Goal: Task Accomplishment & Management: Use online tool/utility

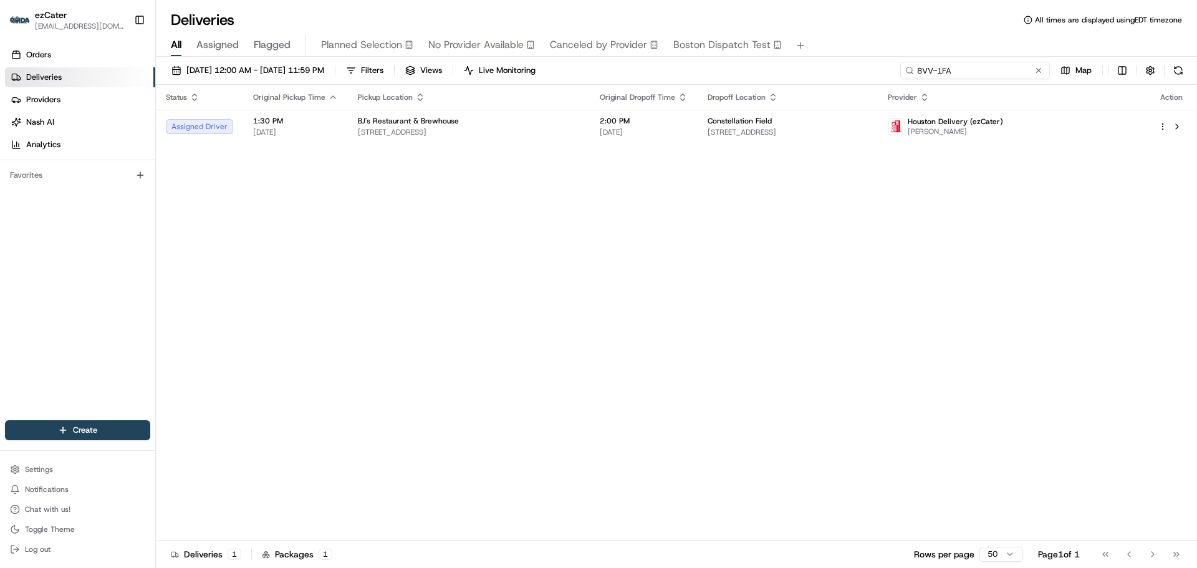
click at [1002, 70] on input "8VV-1FA" at bounding box center [975, 70] width 150 height 17
paste input "C1U-V8A"
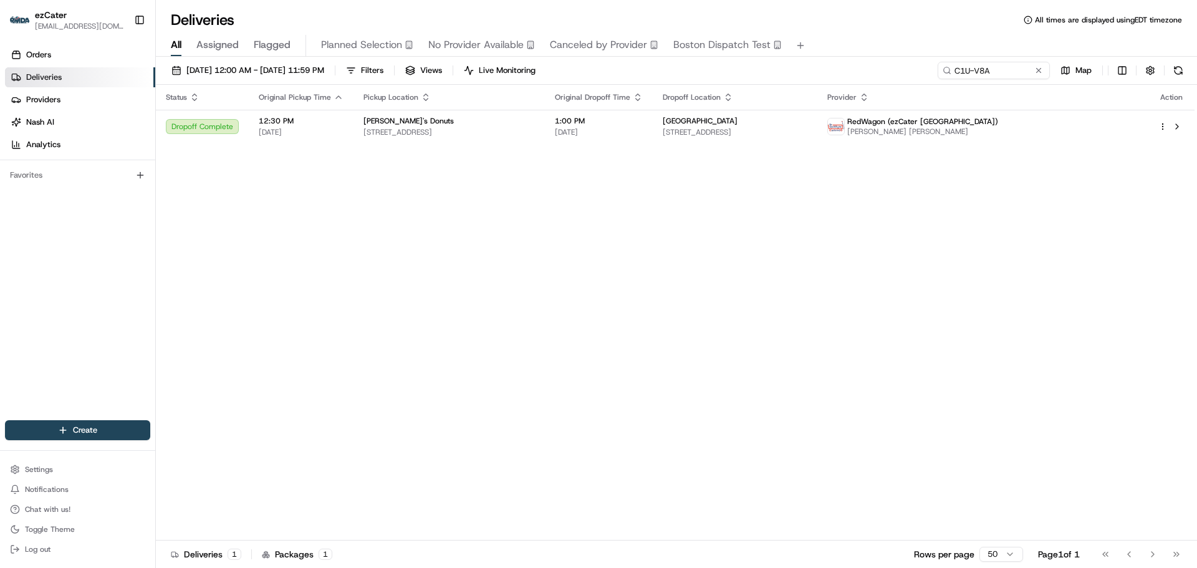
click at [1070, 270] on div "Status Original Pickup Time Pickup Location Original Dropoff Time Dropoff Locat…" at bounding box center [675, 313] width 1039 height 456
click at [1001, 75] on input "C1U-V8A" at bounding box center [975, 70] width 150 height 17
paste input "W3Z46F"
type input "W3Z46F"
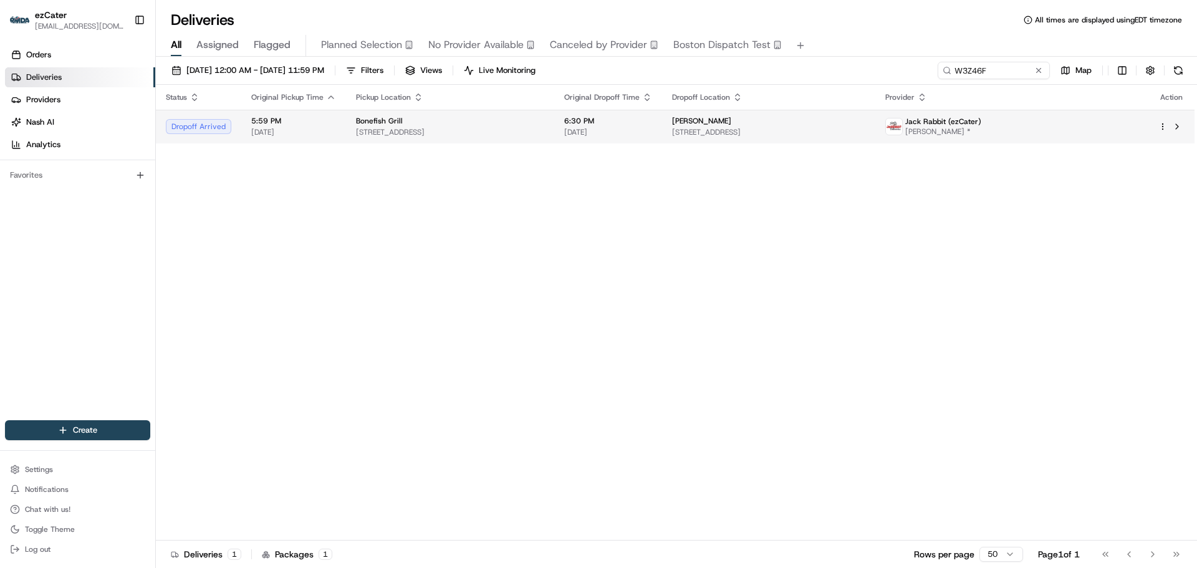
click at [484, 133] on span "[STREET_ADDRESS]" at bounding box center [450, 132] width 188 height 10
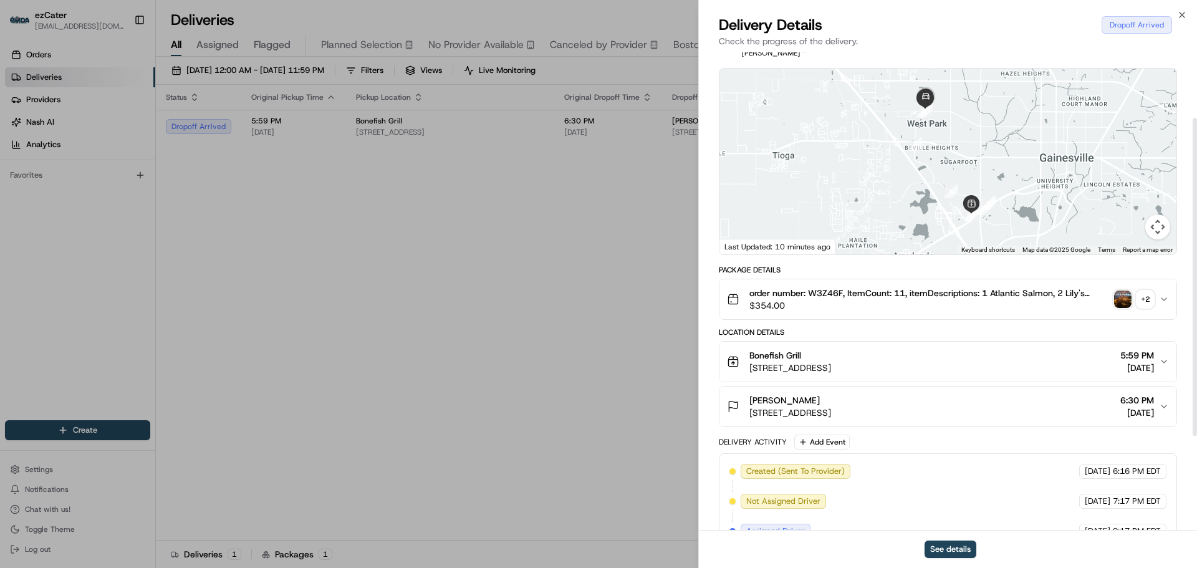
scroll to position [125, 0]
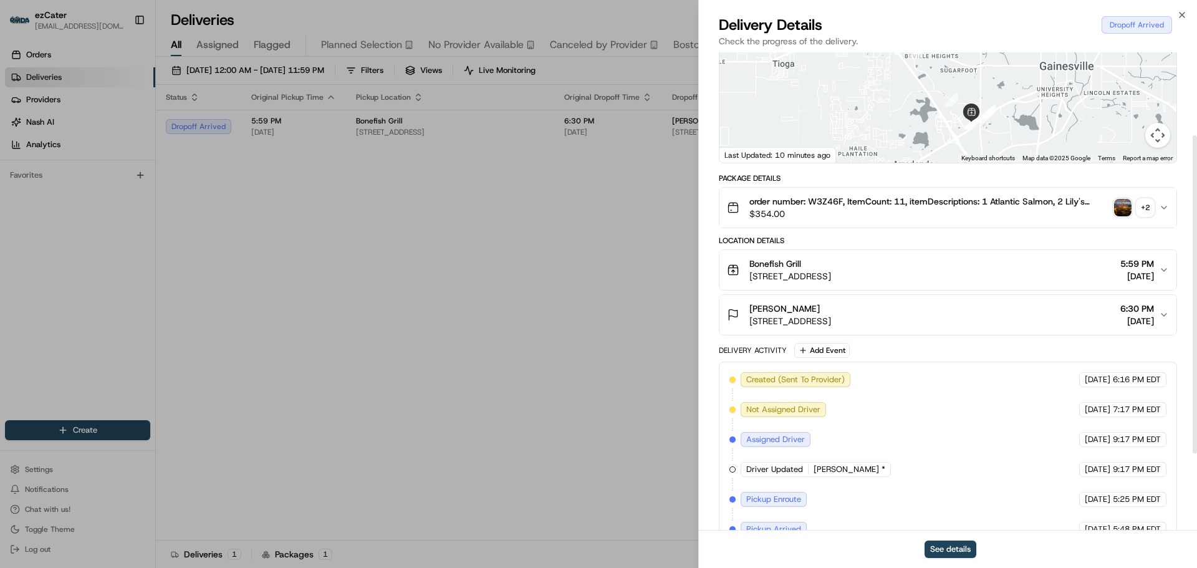
click at [970, 315] on div "[PERSON_NAME] [STREET_ADDRESS] 6:30 PM [DATE]" at bounding box center [943, 314] width 432 height 25
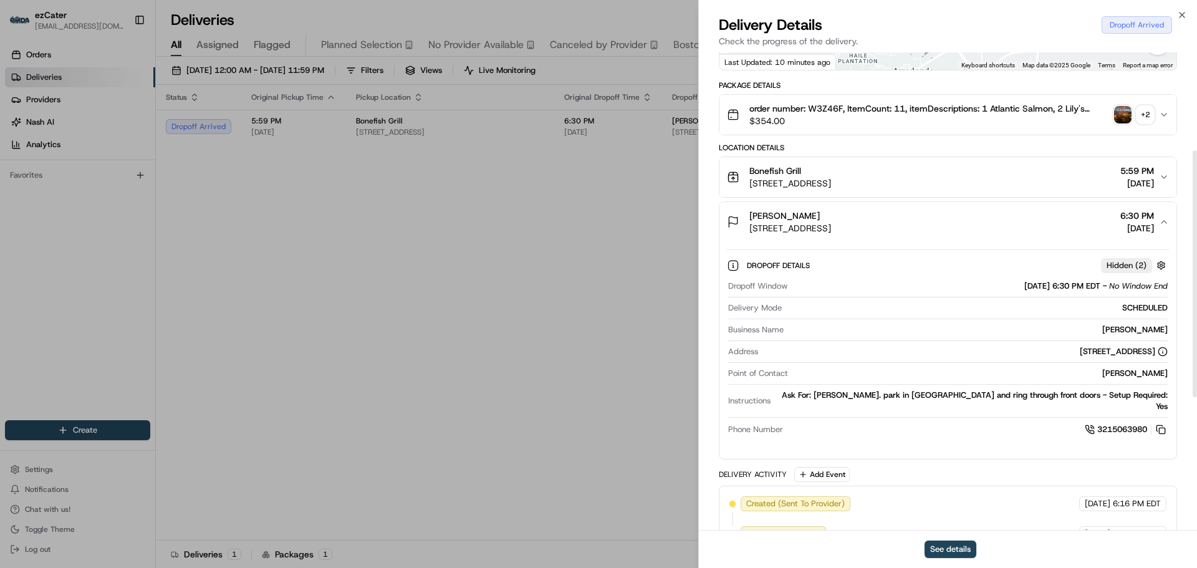
scroll to position [187, 0]
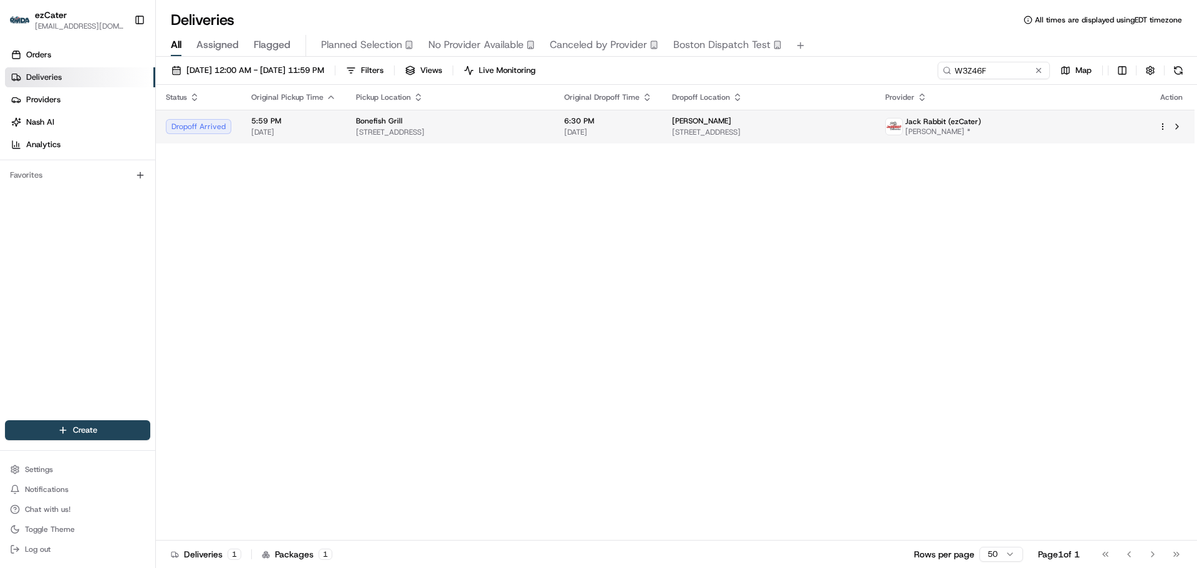
click at [795, 139] on td "[PERSON_NAME] [STREET_ADDRESS]" at bounding box center [768, 127] width 213 height 34
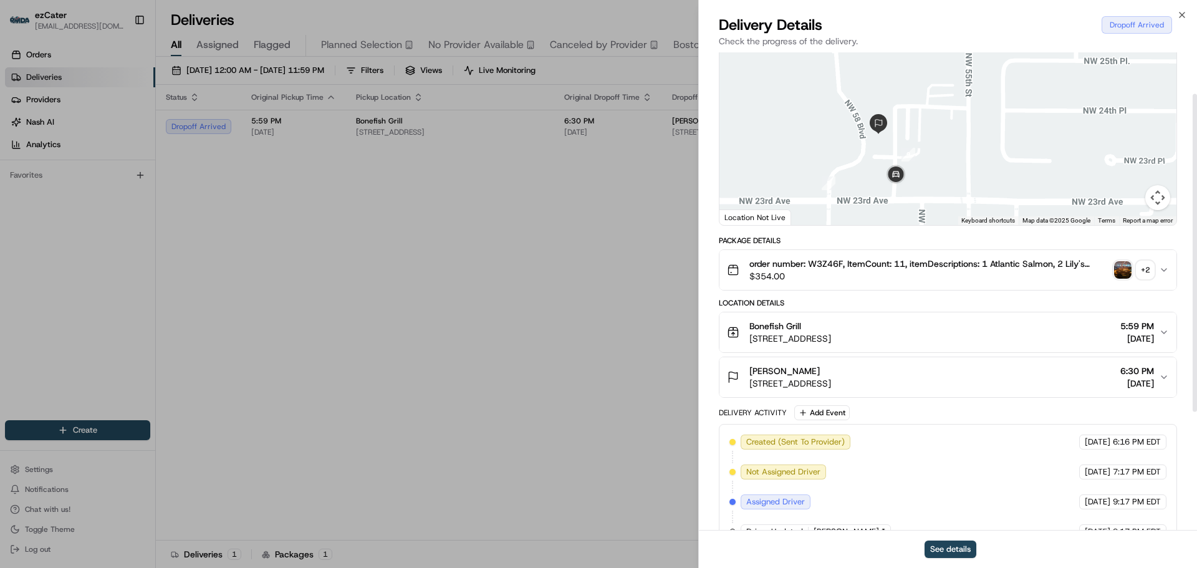
click at [1160, 382] on button "[PERSON_NAME] [STREET_ADDRESS] 6:30 PM [DATE]" at bounding box center [947, 377] width 457 height 40
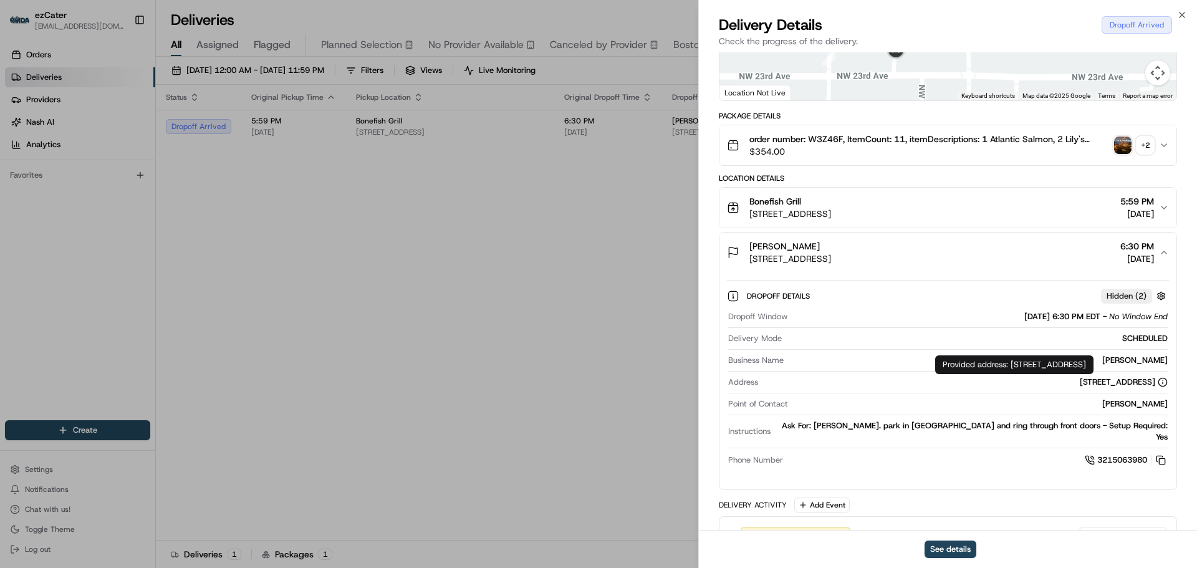
drag, startPoint x: 978, startPoint y: 381, endPoint x: 1153, endPoint y: 383, distance: 175.8
click at [1153, 383] on div "[STREET_ADDRESS]" at bounding box center [965, 382] width 405 height 11
copy div "[STREET_ADDRESS]"
drag, startPoint x: 1017, startPoint y: 365, endPoint x: 1178, endPoint y: 365, distance: 160.8
click at [1093, 365] on div "Provided address: [STREET_ADDRESS] Provided address: [STREET_ADDRESS]" at bounding box center [1014, 364] width 158 height 19
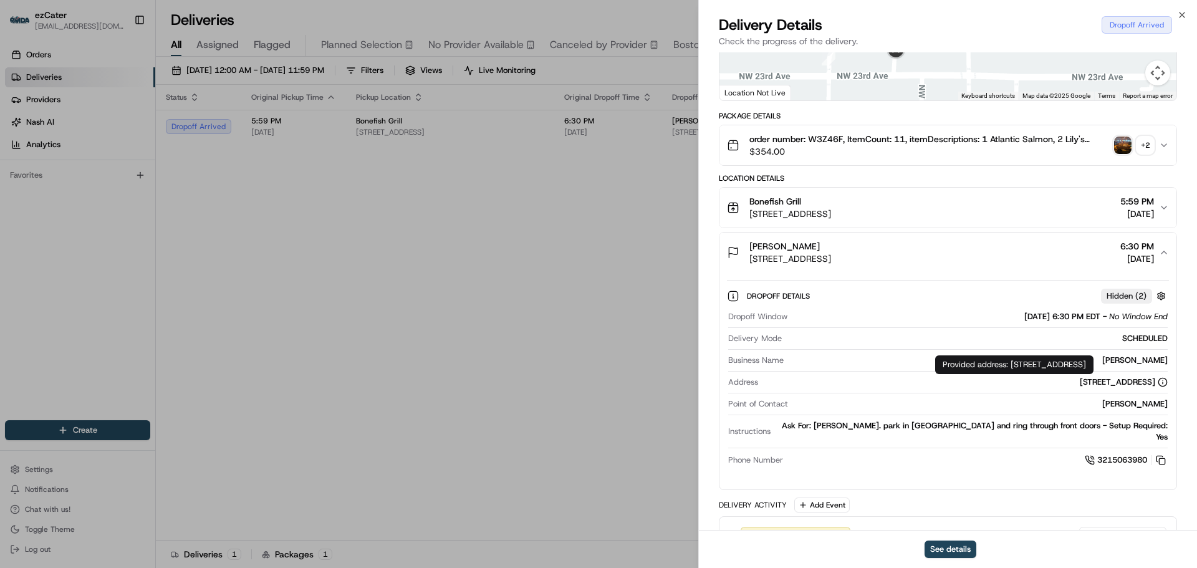
drag, startPoint x: 1188, startPoint y: 366, endPoint x: 1012, endPoint y: 359, distance: 175.9
click at [1012, 359] on div "Provided address: [STREET_ADDRESS] Provided address: [STREET_ADDRESS]" at bounding box center [1014, 364] width 158 height 19
copy div "[STREET_ADDRESS]"
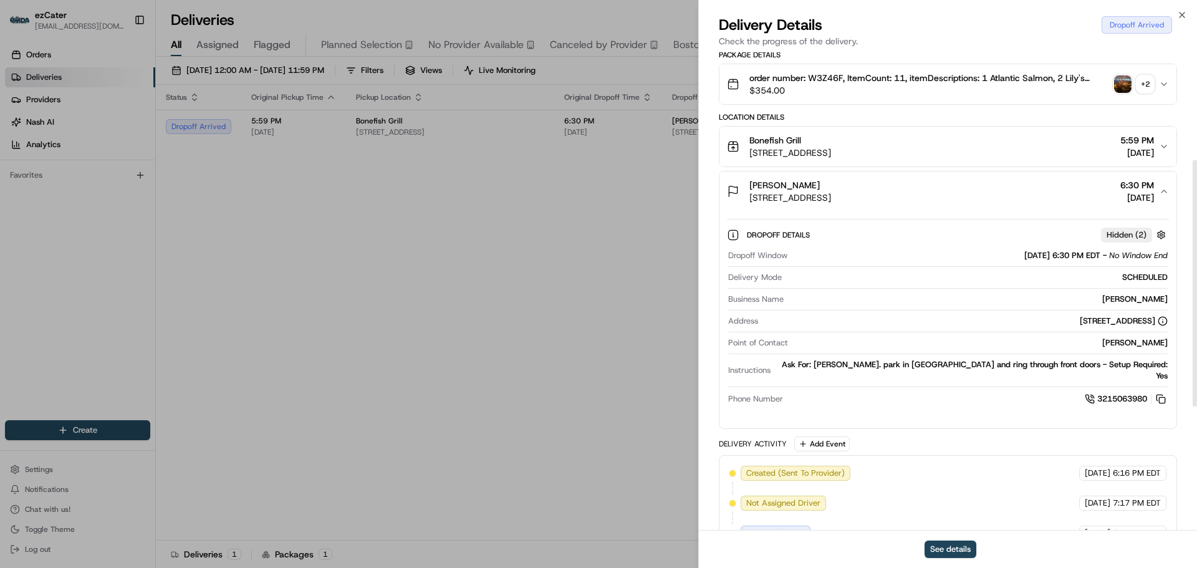
scroll to position [249, 0]
